Goal: Information Seeking & Learning: Compare options

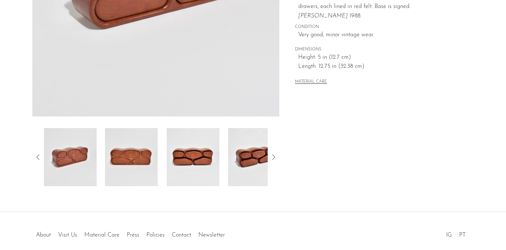
scroll to position [203, 0]
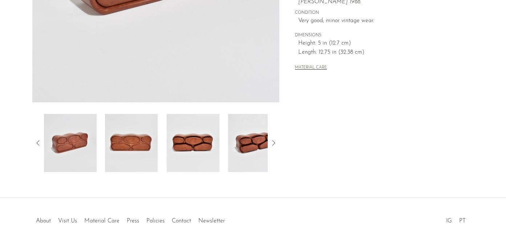
click at [275, 142] on icon at bounding box center [273, 143] width 9 height 9
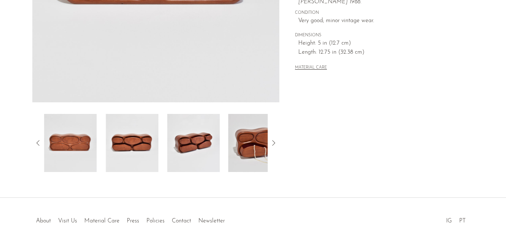
click at [275, 142] on icon at bounding box center [273, 143] width 9 height 9
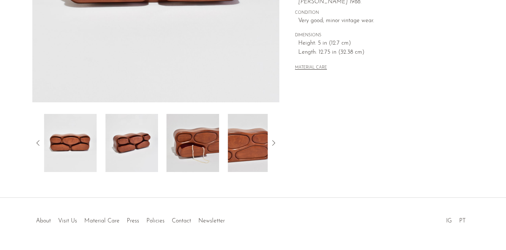
click at [275, 142] on icon at bounding box center [273, 143] width 9 height 9
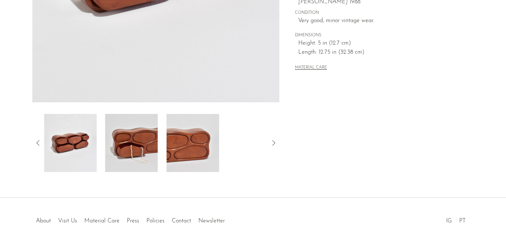
click at [275, 142] on icon at bounding box center [273, 143] width 9 height 9
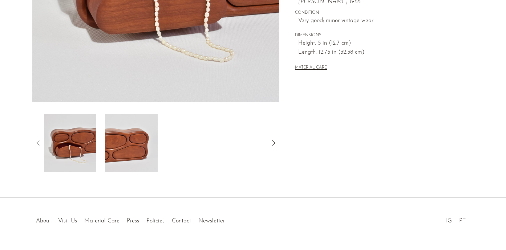
click at [272, 143] on icon at bounding box center [273, 143] width 9 height 9
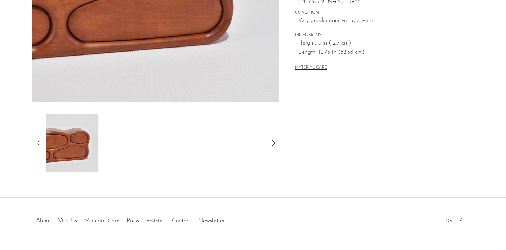
click at [272, 143] on icon at bounding box center [273, 143] width 9 height 9
click at [38, 140] on icon at bounding box center [37, 142] width 3 height 5
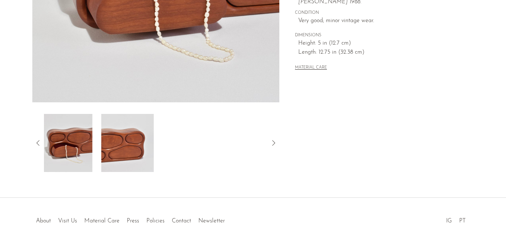
click at [38, 140] on icon at bounding box center [37, 142] width 3 height 5
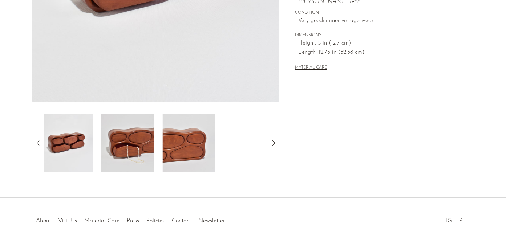
click at [38, 140] on icon at bounding box center [37, 142] width 3 height 5
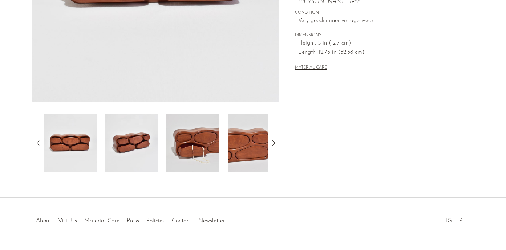
click at [38, 140] on icon at bounding box center [37, 142] width 3 height 5
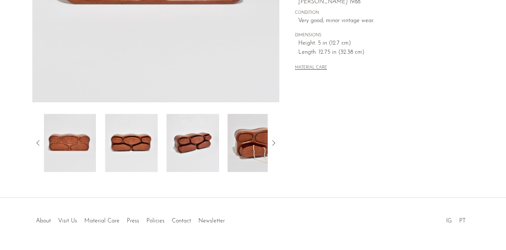
click at [38, 140] on icon at bounding box center [37, 142] width 3 height 5
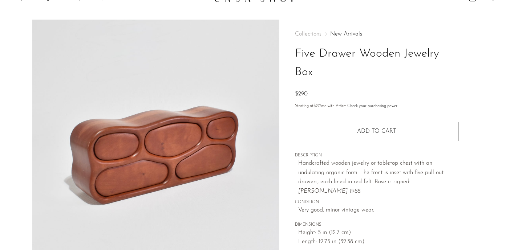
scroll to position [0, 0]
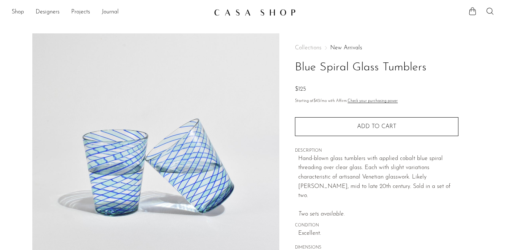
click at [440, 41] on div "Collections New Arrivals Blue Spiral Glass Tumblers $125 Starting at $43 /mo wi…" at bounding box center [376, 164] width 163 height 263
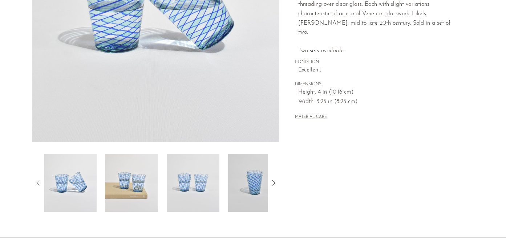
scroll to position [174, 0]
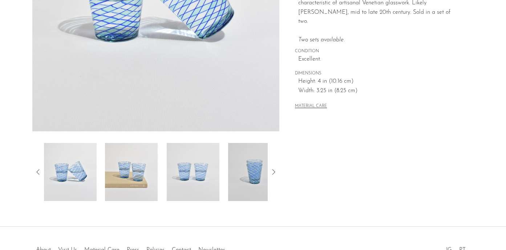
click at [147, 172] on img at bounding box center [131, 172] width 53 height 58
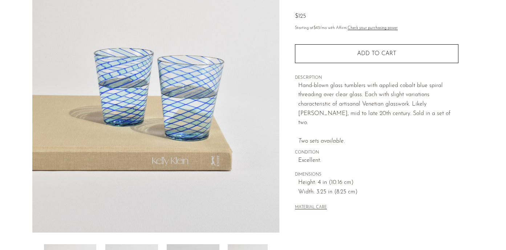
scroll to position [73, 0]
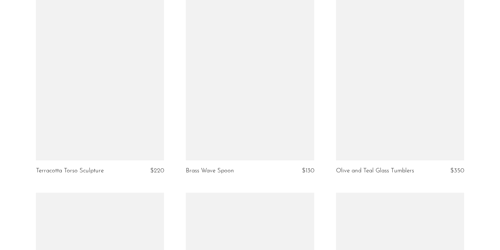
scroll to position [2027, 0]
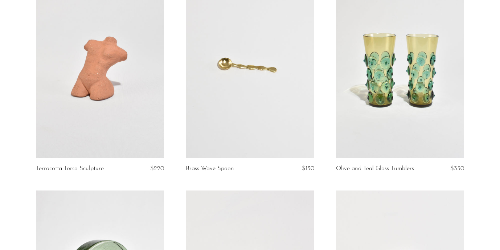
click at [420, 117] on link at bounding box center [400, 69] width 128 height 180
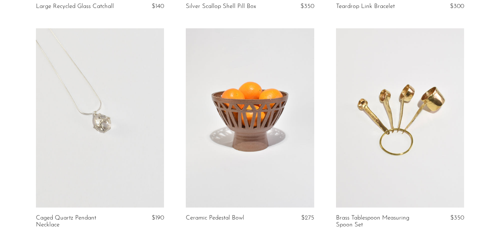
scroll to position [2566, 0]
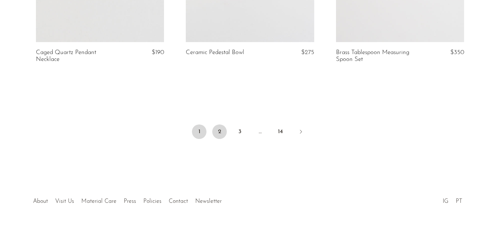
click at [217, 129] on link "2" at bounding box center [219, 132] width 15 height 15
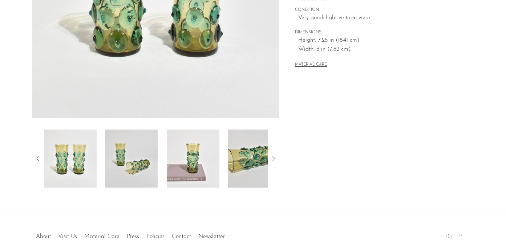
scroll to position [189, 0]
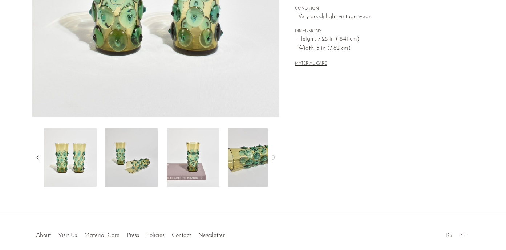
click at [195, 157] on img at bounding box center [193, 158] width 53 height 58
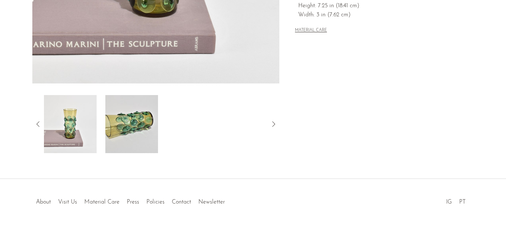
scroll to position [223, 0]
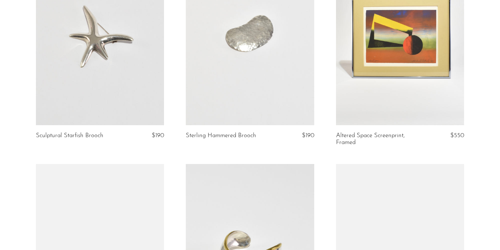
scroll to position [1195, 0]
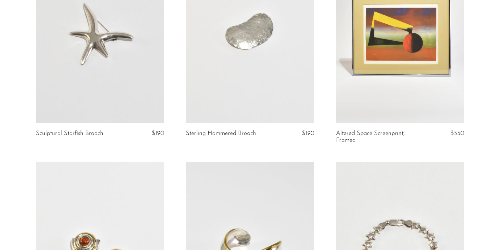
click at [140, 89] on link at bounding box center [100, 33] width 128 height 180
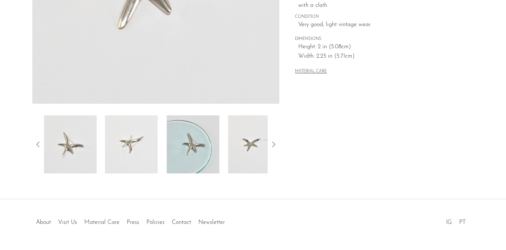
scroll to position [203, 0]
click at [255, 145] on img at bounding box center [254, 143] width 53 height 58
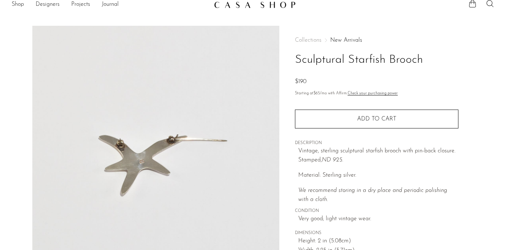
scroll to position [0, 0]
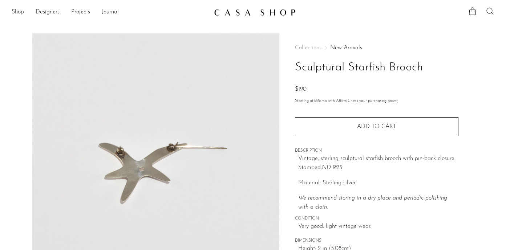
click at [141, 176] on img at bounding box center [155, 169] width 247 height 272
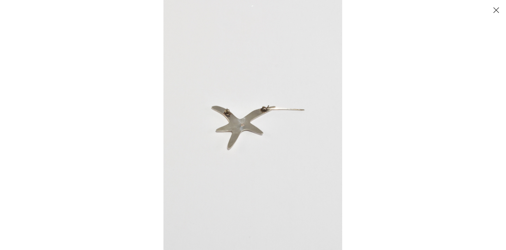
scroll to position [15, 0]
click at [499, 7] on button "Close" at bounding box center [495, 10] width 13 height 13
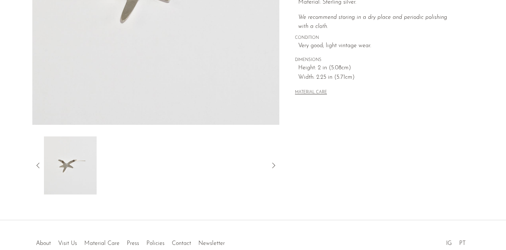
scroll to position [189, 0]
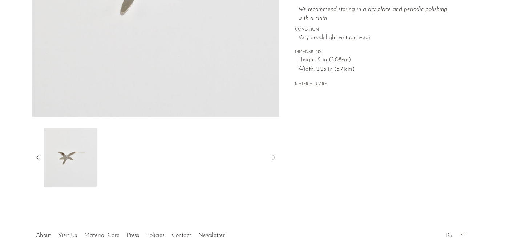
click at [36, 162] on icon at bounding box center [38, 157] width 9 height 9
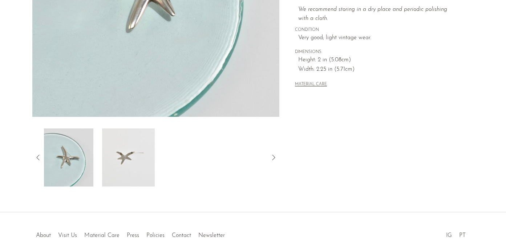
click at [36, 162] on icon at bounding box center [38, 157] width 9 height 9
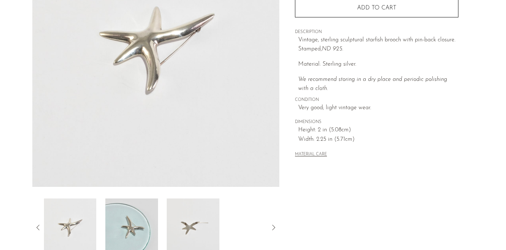
scroll to position [116, 0]
